Goal: Information Seeking & Learning: Understand process/instructions

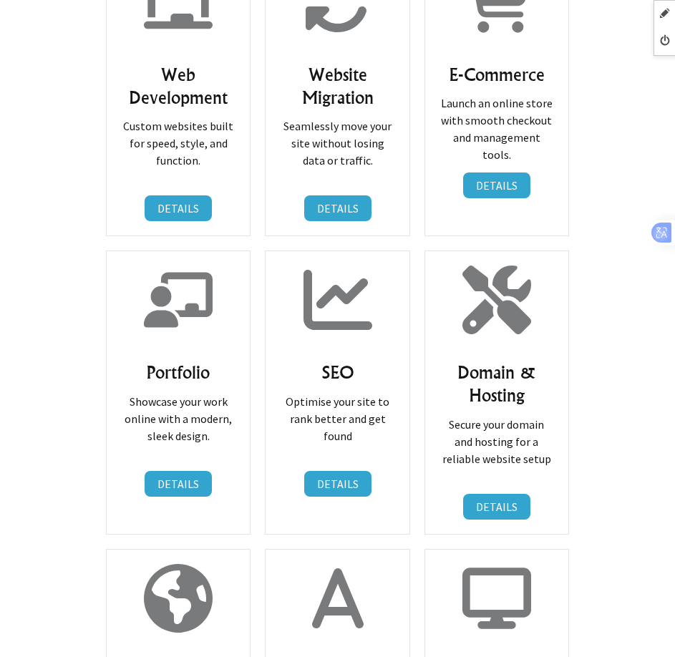
scroll to position [930, 0]
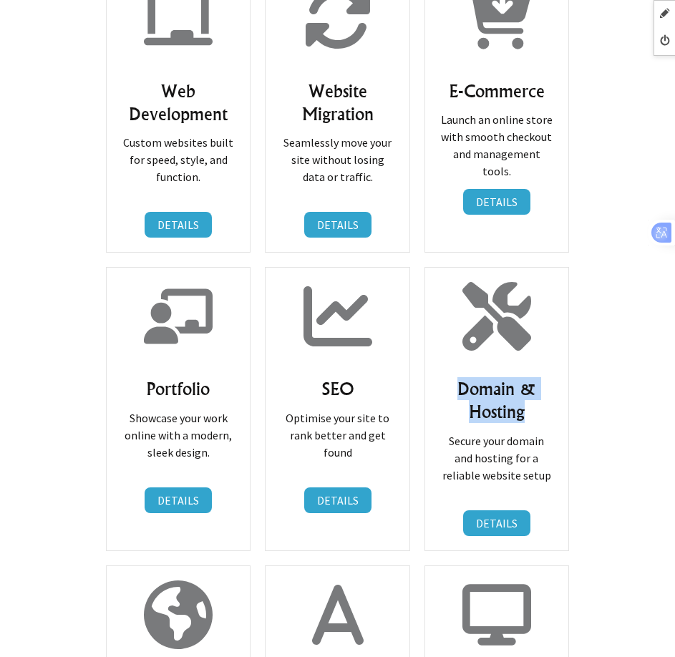
drag, startPoint x: 458, startPoint y: 376, endPoint x: 536, endPoint y: 396, distance: 80.7
click at [536, 396] on h3 "Domain & Hosting" at bounding box center [496, 400] width 114 height 46
copy h3 "Domain & Hosting"
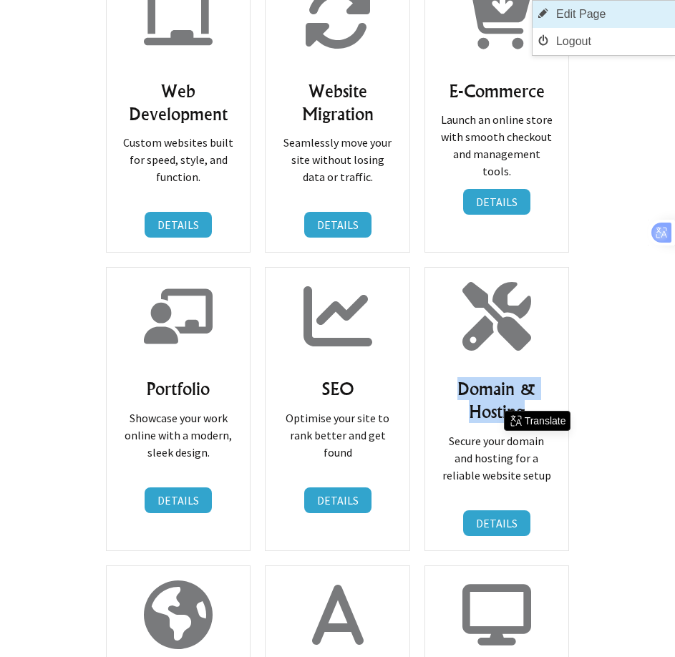
click at [648, 11] on link "Edit Page" at bounding box center [603, 14] width 142 height 27
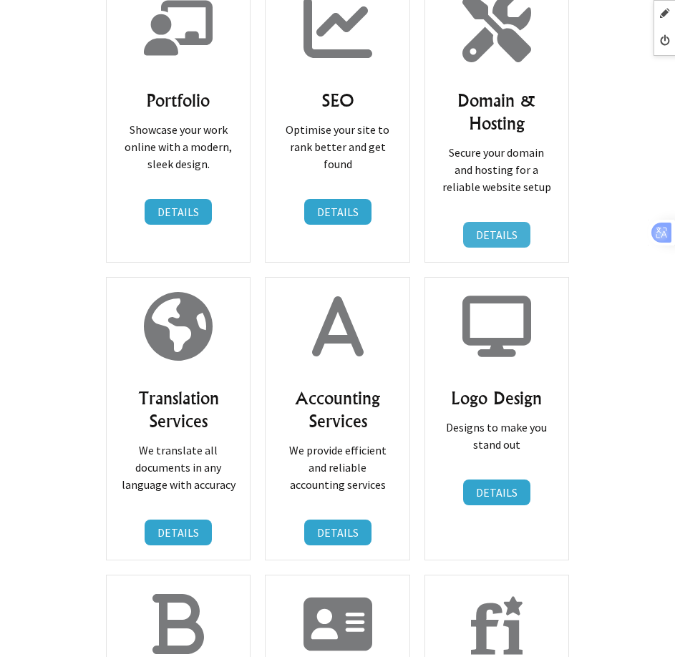
scroll to position [1216, 0]
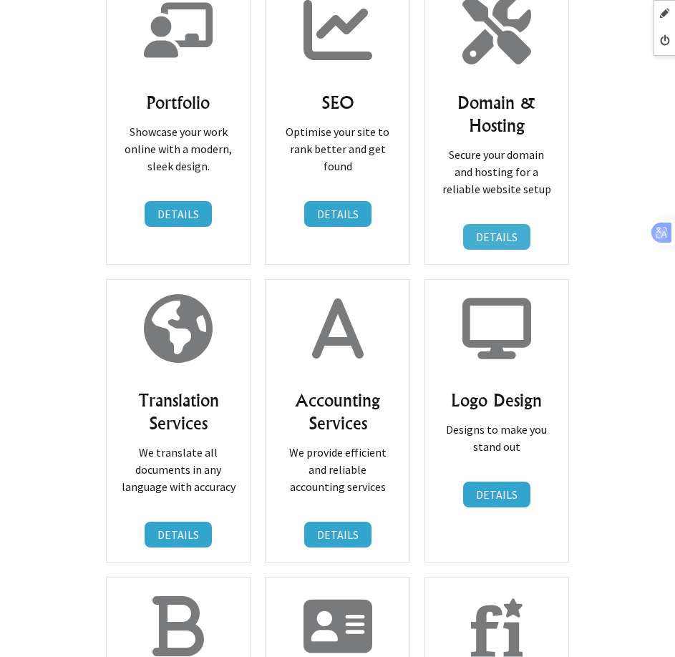
click at [498, 224] on link "DETAILS" at bounding box center [496, 237] width 67 height 26
